Goal: Task Accomplishment & Management: Manage account settings

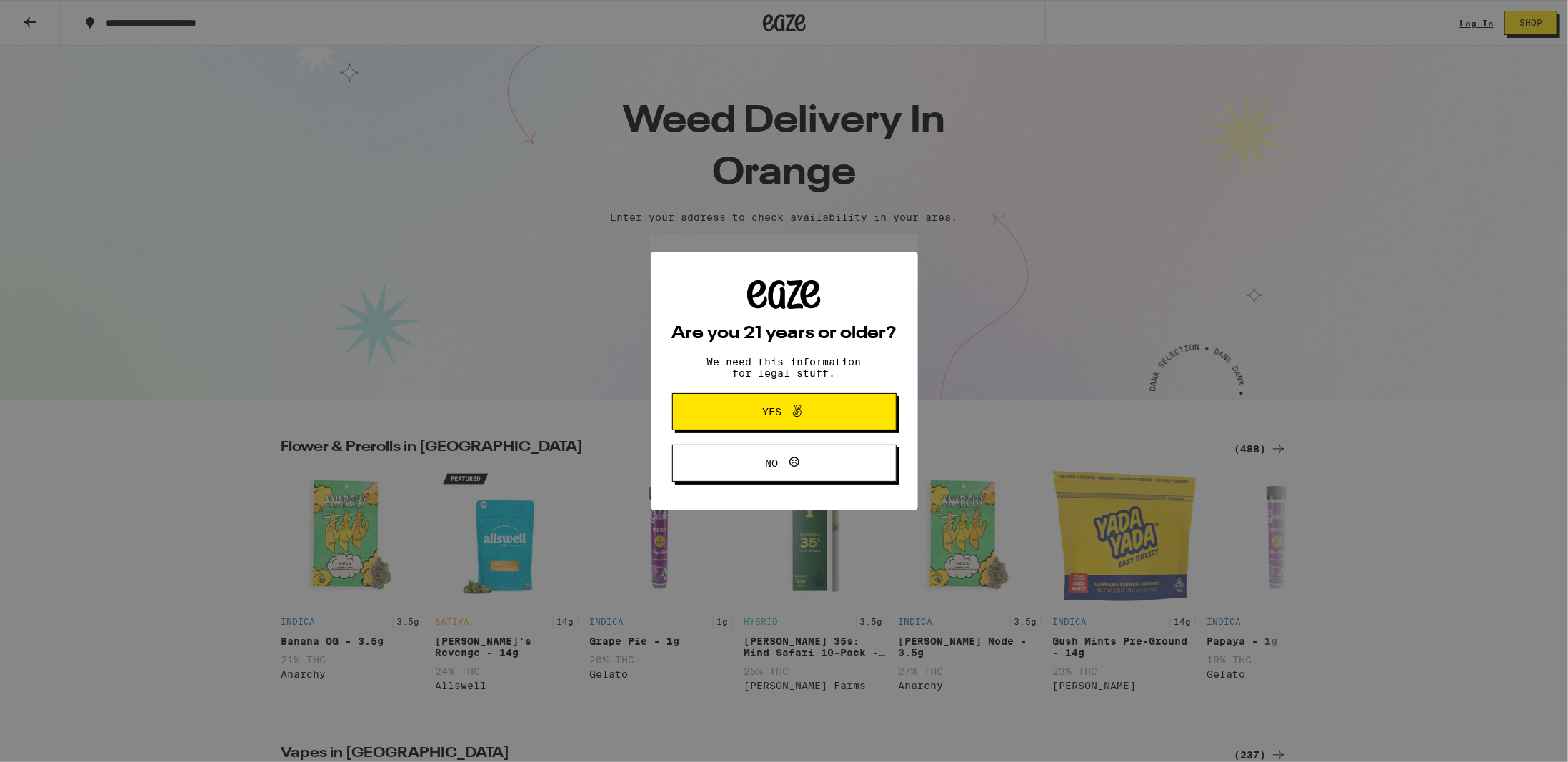
click at [754, 406] on span "Yes" at bounding box center [785, 411] width 109 height 18
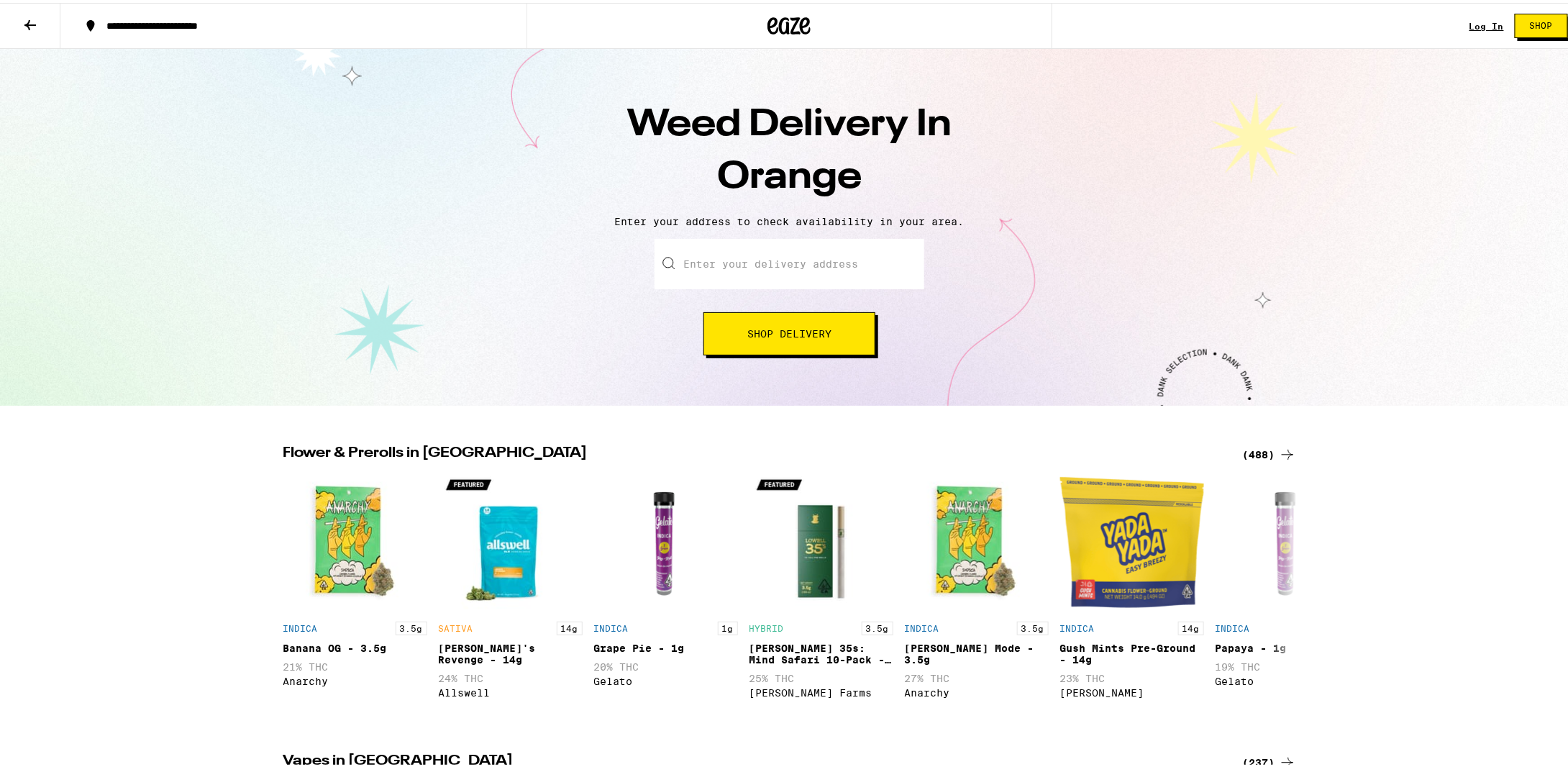
click at [1471, 23] on link "Log In" at bounding box center [1486, 23] width 34 height 9
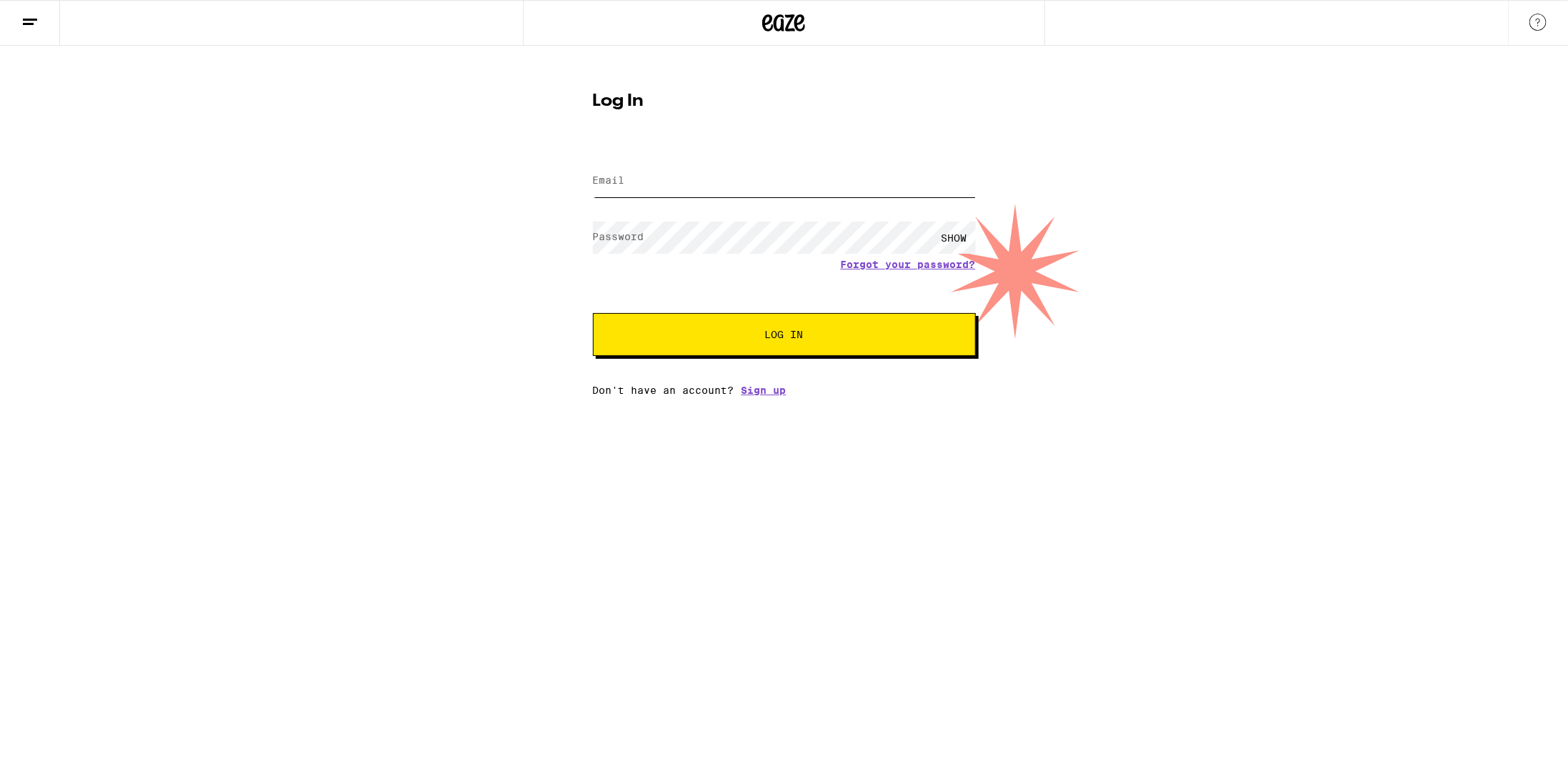
type input "[EMAIL_ADDRESS][DOMAIN_NAME]"
click at [769, 331] on span "Log In" at bounding box center [785, 334] width 39 height 10
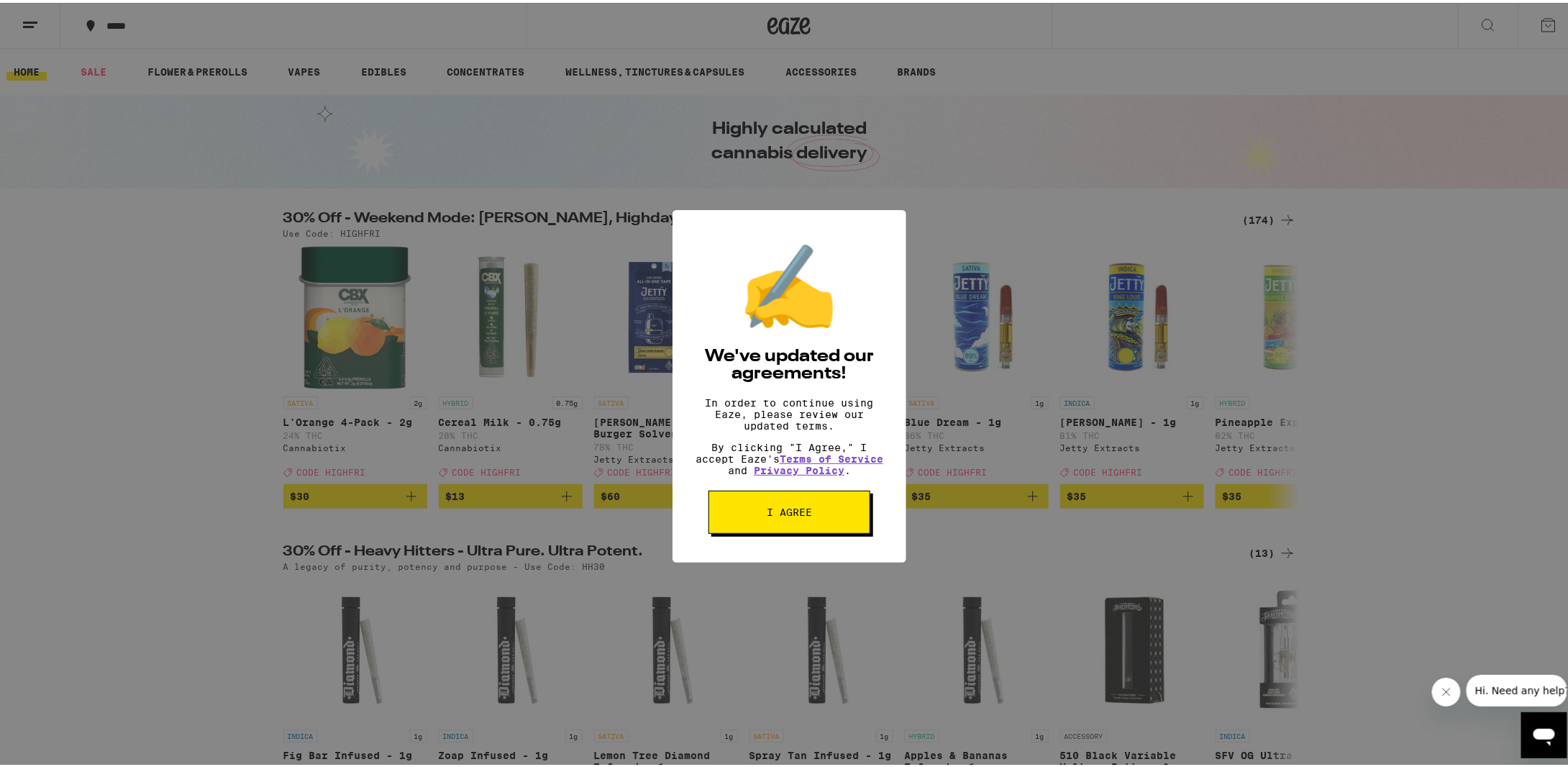
click at [774, 514] on span "I agree" at bounding box center [789, 509] width 45 height 10
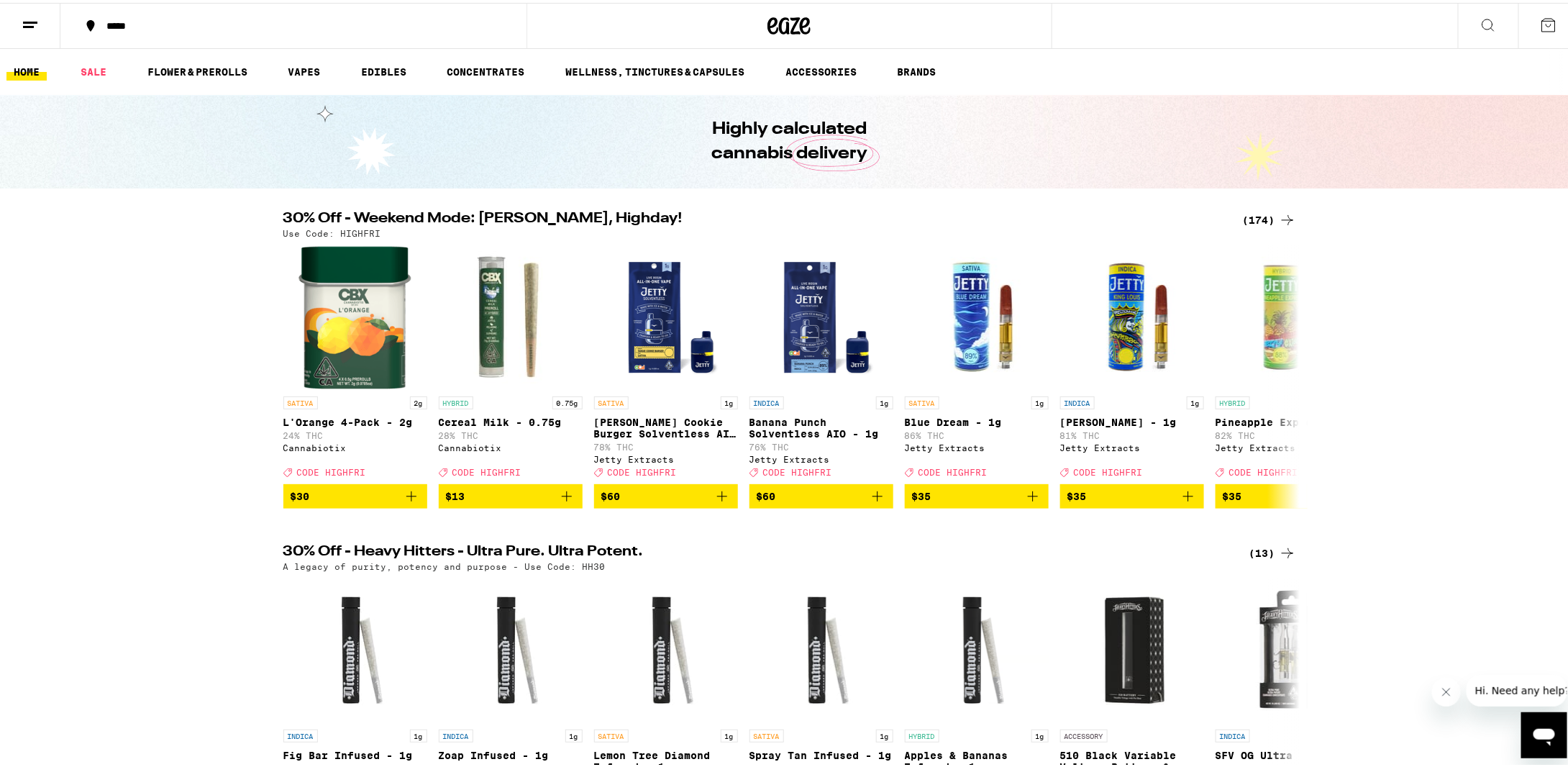
click at [21, 20] on icon at bounding box center [30, 22] width 18 height 18
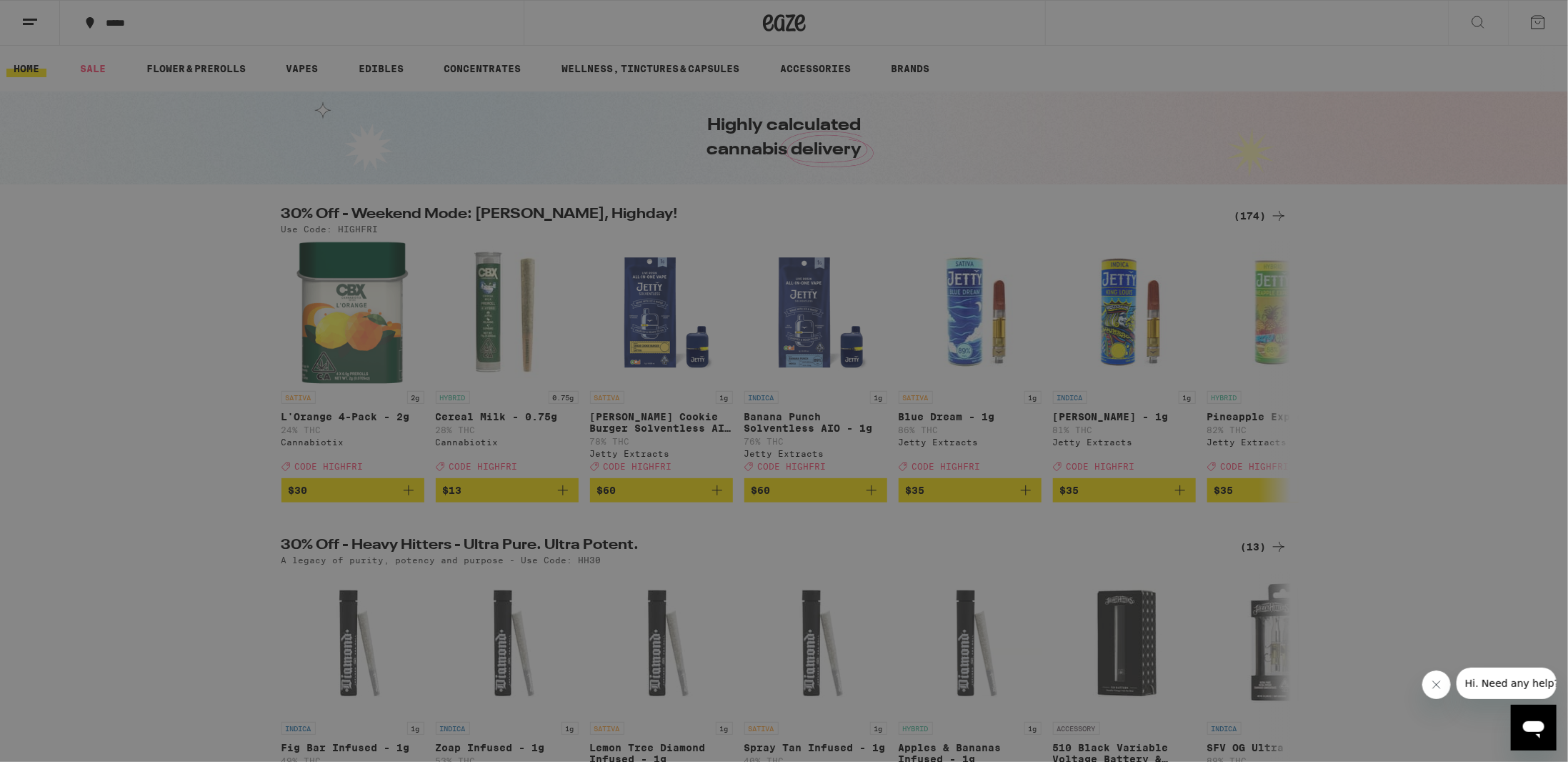
click at [151, 382] on link "Order History" at bounding box center [198, 384] width 251 height 18
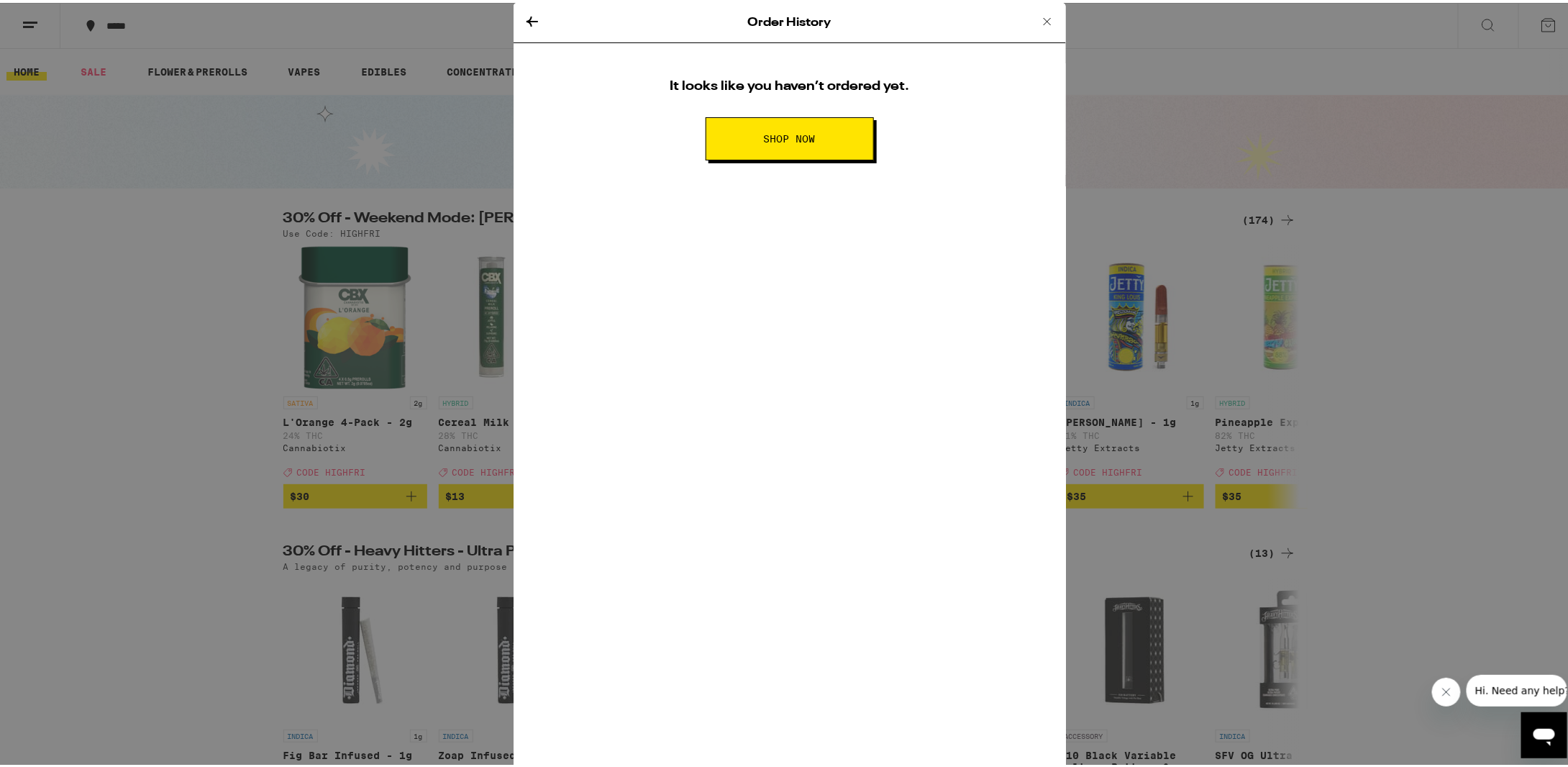
click at [1039, 14] on icon at bounding box center [1047, 19] width 18 height 18
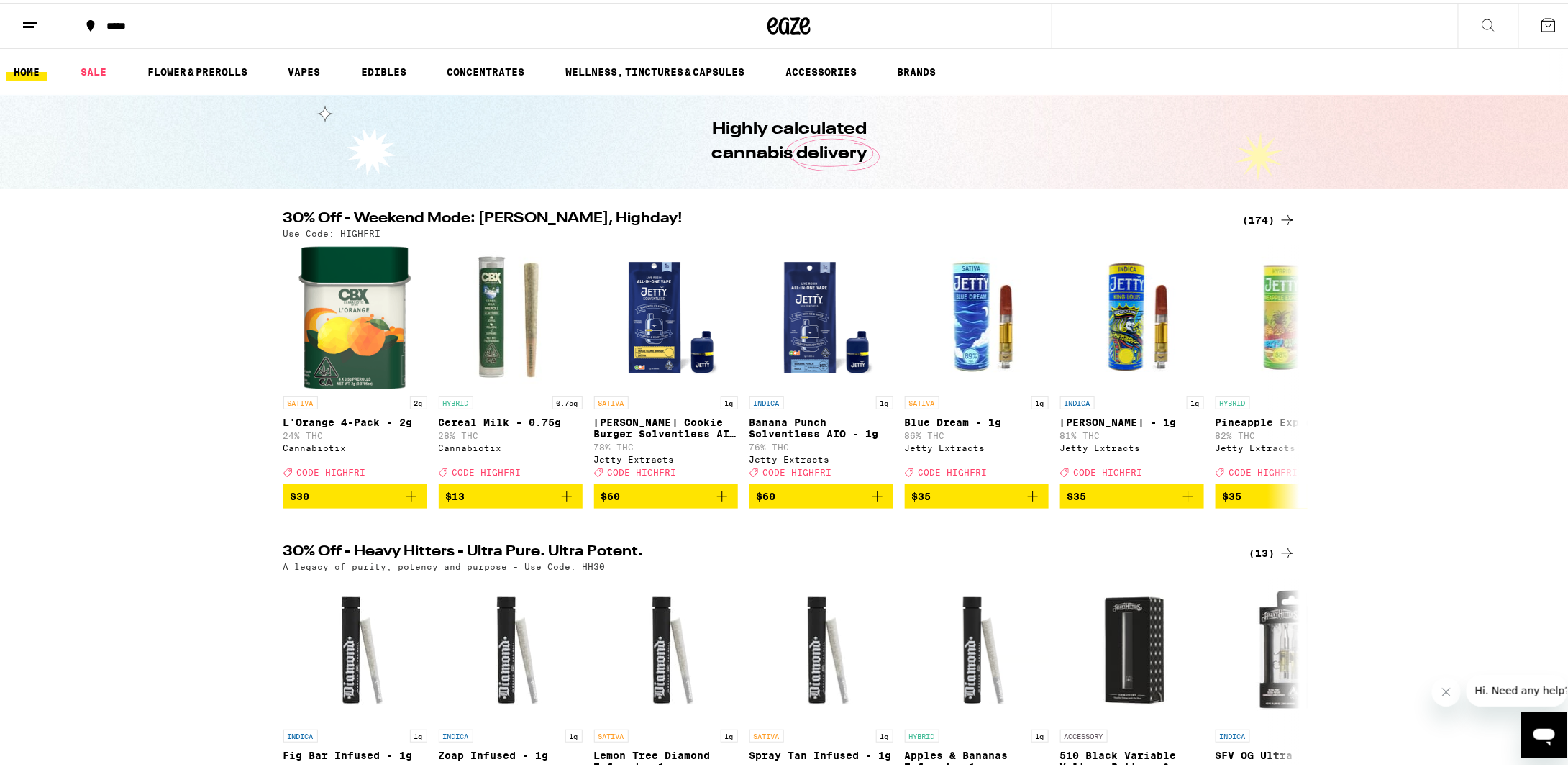
click at [34, 72] on link "HOME" at bounding box center [26, 69] width 40 height 18
click at [32, 32] on button at bounding box center [30, 23] width 60 height 46
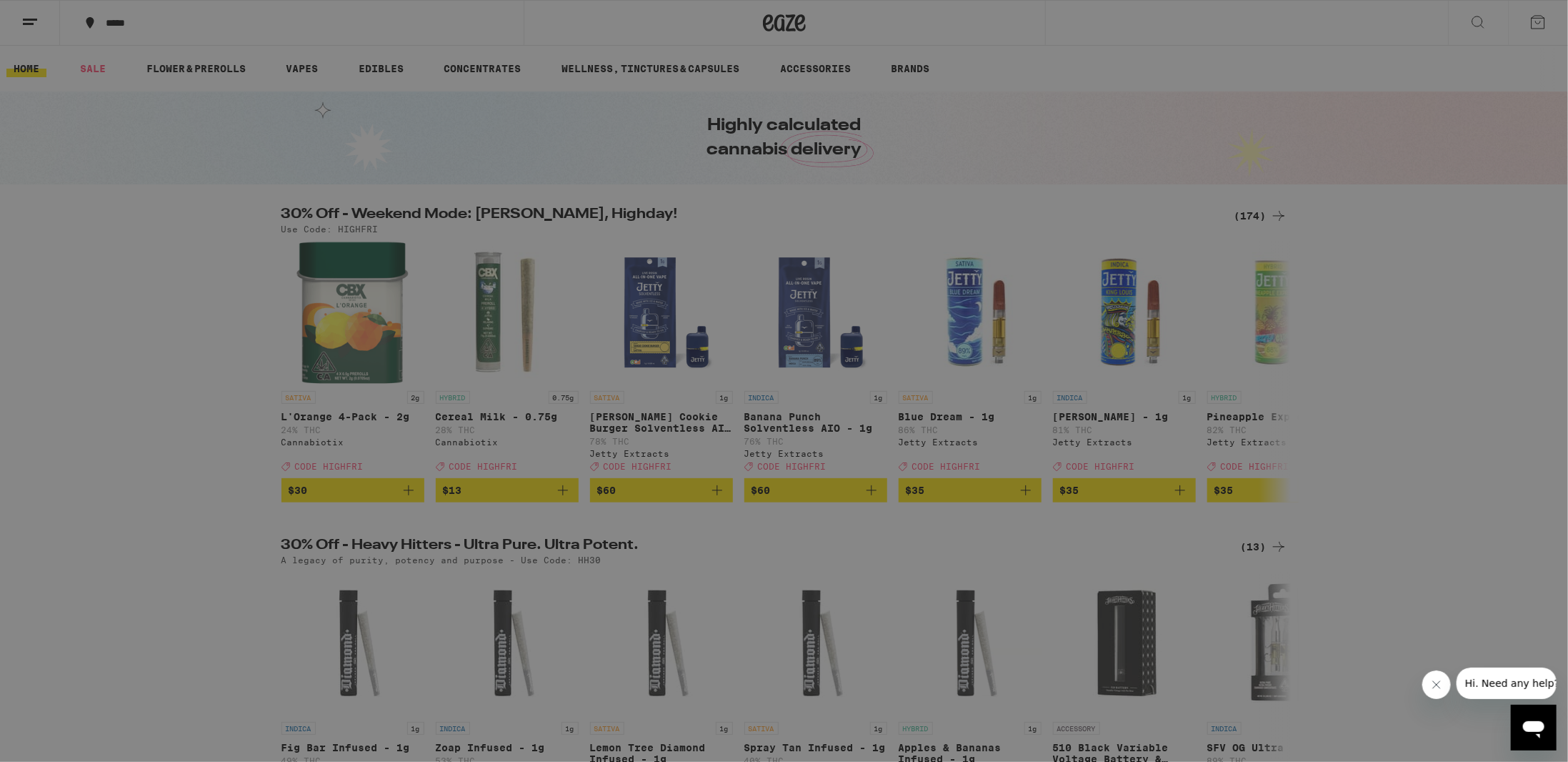
click at [116, 498] on link "Account" at bounding box center [198, 500] width 251 height 18
